Goal: Task Accomplishment & Management: Manage account settings

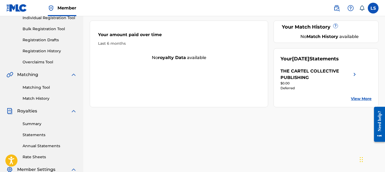
scroll to position [87, 0]
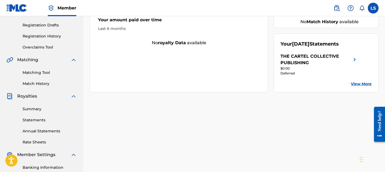
click at [302, 61] on div "THE CARTEL COLLECTIVE PUBLISHING" at bounding box center [316, 59] width 71 height 13
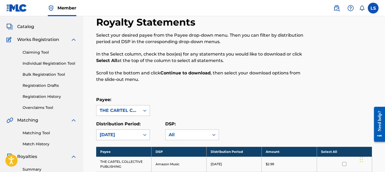
scroll to position [95, 0]
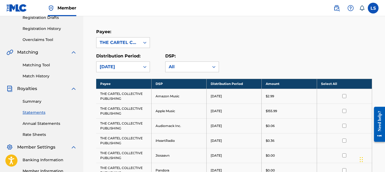
click at [44, 111] on link "Statements" at bounding box center [50, 112] width 54 height 6
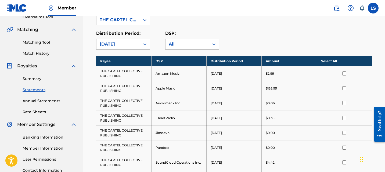
scroll to position [128, 0]
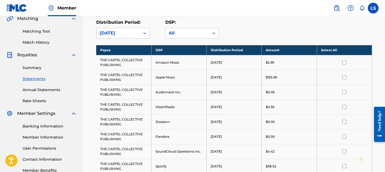
click at [37, 68] on link "Summary" at bounding box center [50, 68] width 54 height 6
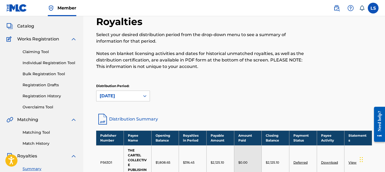
scroll to position [29, 0]
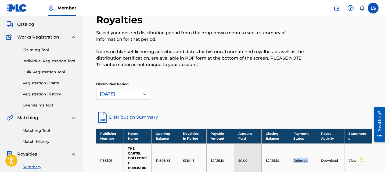
drag, startPoint x: 311, startPoint y: 159, endPoint x: 291, endPoint y: 159, distance: 19.6
click at [291, 159] on td "Deferred" at bounding box center [303, 160] width 28 height 34
copy link "Deferred"
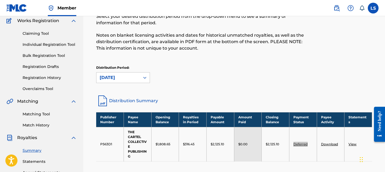
scroll to position [47, 0]
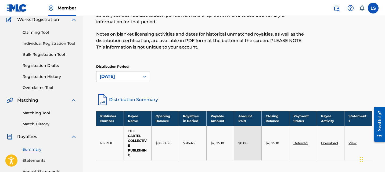
click at [172, 77] on div "Distribution Period: August 2025" at bounding box center [234, 73] width 276 height 18
click at [378, 8] on label at bounding box center [373, 8] width 11 height 11
click at [374, 8] on input "LS LOVEJOT SINGH pindpopmusicgroupinc@gmail.com Notification Preferences Profil…" at bounding box center [374, 8] width 0 height 0
click at [374, 9] on label at bounding box center [373, 8] width 11 height 11
click at [374, 8] on input "LS LOVEJOT SINGH pindpopmusicgroupinc@gmail.com Notification Preferences Profil…" at bounding box center [374, 8] width 0 height 0
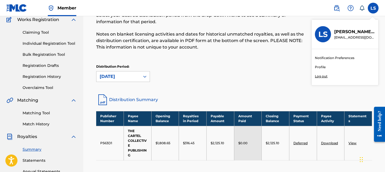
click at [323, 77] on p "Log out" at bounding box center [321, 76] width 13 height 5
click at [374, 8] on input "LS LOVEJOT SINGH pindpopmusicgroupinc@gmail.com Notification Preferences Profil…" at bounding box center [374, 8] width 0 height 0
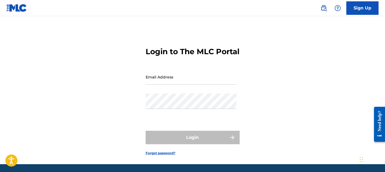
click at [235, 84] on input "Email Address" at bounding box center [191, 76] width 91 height 15
click at [271, 89] on div "Login to The MLC Portal Email Address Password Login Forgot password?" at bounding box center [193, 97] width 377 height 134
type input "[EMAIL_ADDRESS][DOMAIN_NAME]"
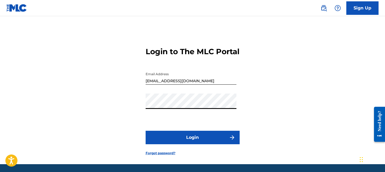
click at [212, 143] on button "Login" at bounding box center [193, 136] width 94 height 13
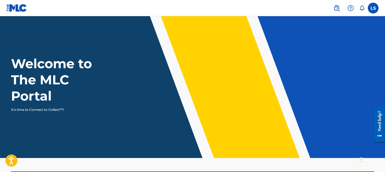
scroll to position [137, 0]
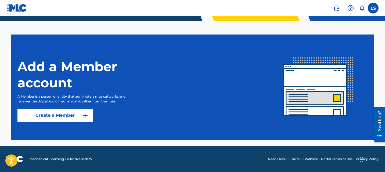
click at [373, 11] on label at bounding box center [373, 8] width 11 height 11
click at [374, 8] on input "LS [PERSON_NAME] [EMAIL_ADDRESS][DOMAIN_NAME] Notification Preferences Profile …" at bounding box center [374, 8] width 0 height 0
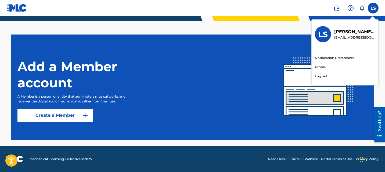
click at [322, 65] on link "Profile" at bounding box center [320, 67] width 11 height 5
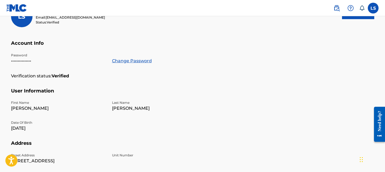
scroll to position [27, 0]
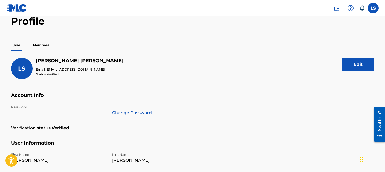
click at [36, 42] on p "Members" at bounding box center [40, 45] width 19 height 11
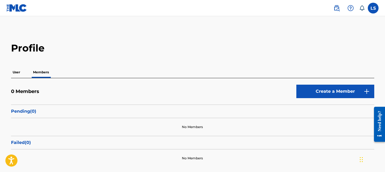
click at [377, 10] on label at bounding box center [373, 8] width 11 height 11
click at [374, 8] on input "LS [PERSON_NAME] [EMAIL_ADDRESS][DOMAIN_NAME] Notification Preferences Profile …" at bounding box center [374, 8] width 0 height 0
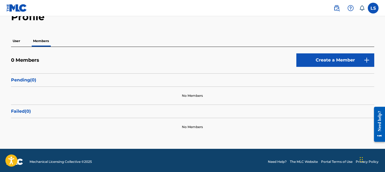
scroll to position [33, 0]
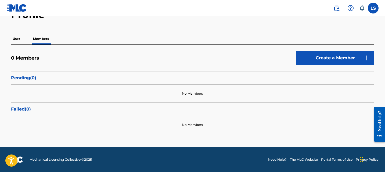
click at [18, 39] on p "User" at bounding box center [16, 38] width 11 height 11
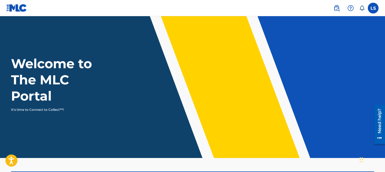
click at [372, 9] on label at bounding box center [373, 8] width 11 height 11
click at [374, 8] on input "LS [PERSON_NAME] [EMAIL_ADDRESS][DOMAIN_NAME] Notification Preferences Profile …" at bounding box center [374, 8] width 0 height 0
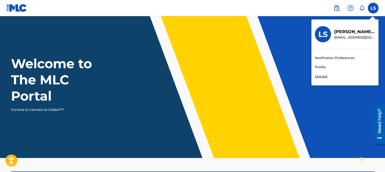
click at [326, 76] on p "Log out" at bounding box center [321, 76] width 13 height 5
click at [374, 8] on input "LS [PERSON_NAME] [EMAIL_ADDRESS][DOMAIN_NAME] Notification Preferences Profile …" at bounding box center [374, 8] width 0 height 0
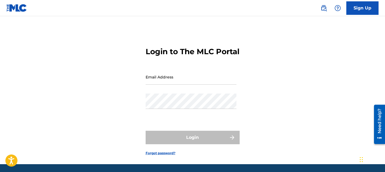
click at [169, 84] on input "Email Address" at bounding box center [191, 76] width 91 height 15
type input "[EMAIL_ADDRESS][DOMAIN_NAME]"
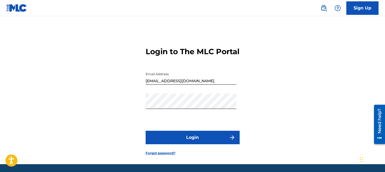
click at [193, 144] on button "Login" at bounding box center [193, 136] width 94 height 13
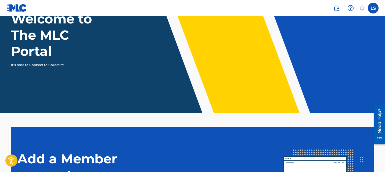
scroll to position [137, 0]
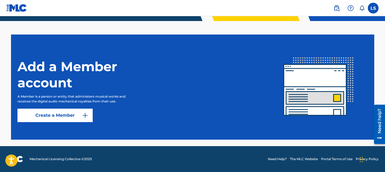
click at [377, 12] on div "LS LS [PERSON_NAME] [EMAIL_ADDRESS][DOMAIN_NAME] Notification Preferences Profi…" at bounding box center [353, 8] width 51 height 11
click at [375, 12] on label at bounding box center [373, 8] width 11 height 11
click at [374, 8] on input "LS [PERSON_NAME] [EMAIL_ADDRESS][DOMAIN_NAME] Notification Preferences Profile …" at bounding box center [374, 8] width 0 height 0
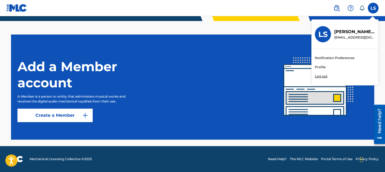
click at [324, 67] on link "Profile" at bounding box center [320, 67] width 11 height 5
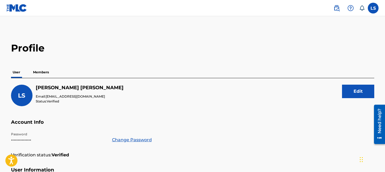
click at [44, 68] on p "Members" at bounding box center [40, 71] width 19 height 11
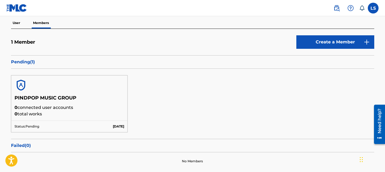
scroll to position [49, 0]
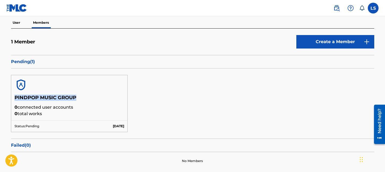
drag, startPoint x: 15, startPoint y: 97, endPoint x: 108, endPoint y: 97, distance: 92.8
click at [108, 97] on h5 "PINDPOP MUSIC GROUP" at bounding box center [70, 98] width 110 height 9
copy h5 "PINDPOP MUSIC GROUP"
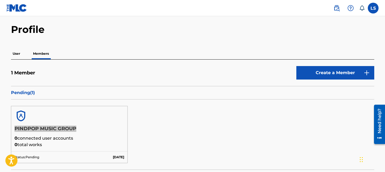
scroll to position [3, 0]
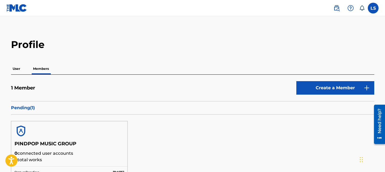
click at [16, 67] on p "User" at bounding box center [16, 68] width 11 height 11
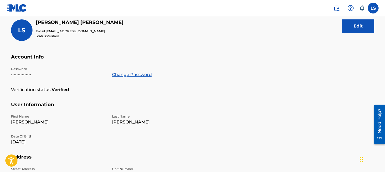
scroll to position [61, 0]
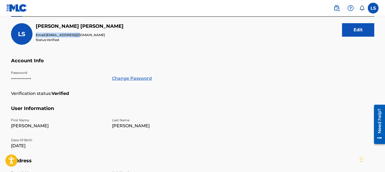
drag, startPoint x: 36, startPoint y: 35, endPoint x: 88, endPoint y: 35, distance: 51.6
click at [88, 35] on div "LS [PERSON_NAME] Email: [EMAIL_ADDRESS][DOMAIN_NAME] Status: Verified Edit" at bounding box center [193, 40] width 364 height 34
copy p "Email: [EMAIL_ADDRESS][DOMAIN_NAME]"
